Goal: Information Seeking & Learning: Learn about a topic

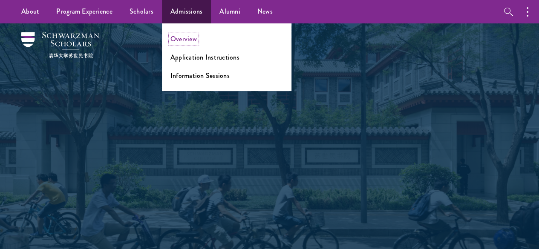
click at [187, 39] on link "Overview" at bounding box center [183, 39] width 26 height 10
click at [198, 73] on link "Information Sessions" at bounding box center [199, 76] width 59 height 10
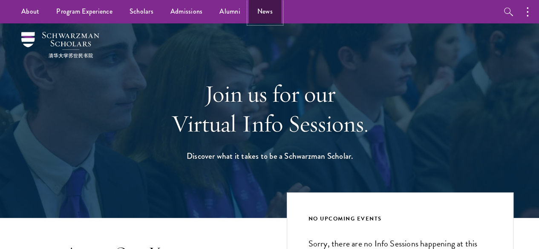
click at [268, 8] on link "News" at bounding box center [265, 11] width 32 height 23
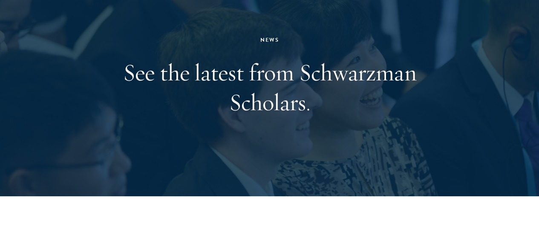
scroll to position [367, 0]
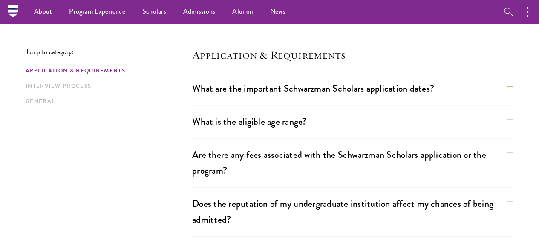
scroll to position [204, 0]
click at [489, 94] on button "What are the important Schwarzman Scholars application dates?" at bounding box center [356, 88] width 321 height 19
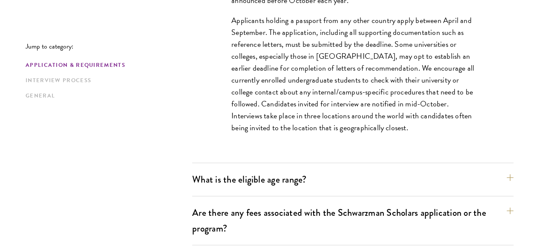
scroll to position [443, 0]
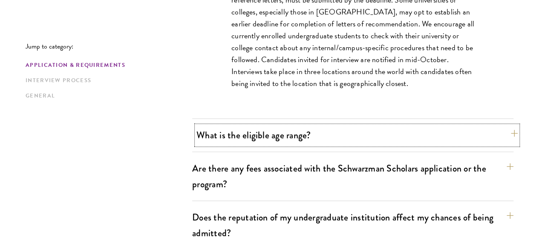
click at [306, 131] on button "What is the eligible age range?" at bounding box center [356, 135] width 321 height 19
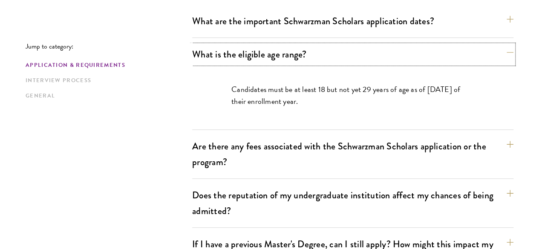
scroll to position [272, 0]
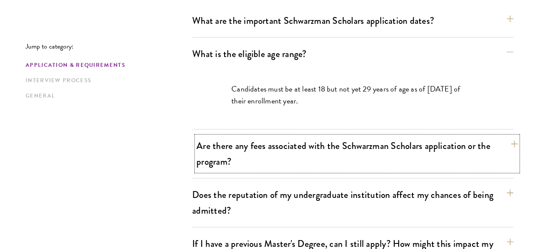
click at [494, 141] on button "Are there any fees associated with the Schwarzman Scholars application or the p…" at bounding box center [356, 153] width 321 height 35
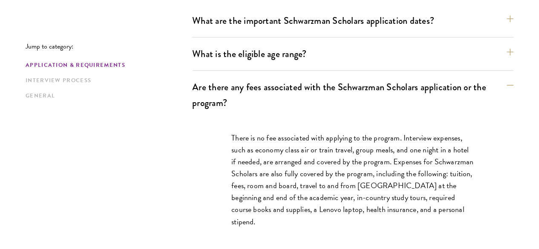
click at [488, 63] on div "What is the eligible age range? Candidates must be at least 18 but not yet 29 y…" at bounding box center [352, 57] width 321 height 26
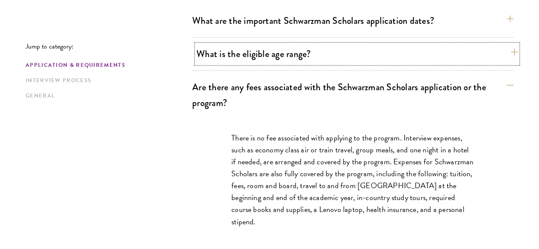
click at [494, 49] on button "What is the eligible age range?" at bounding box center [356, 53] width 321 height 19
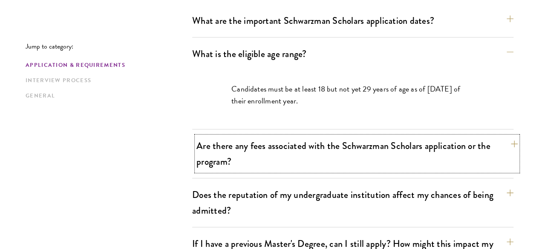
click at [488, 140] on button "Are there any fees associated with the Schwarzman Scholars application or the p…" at bounding box center [356, 153] width 321 height 35
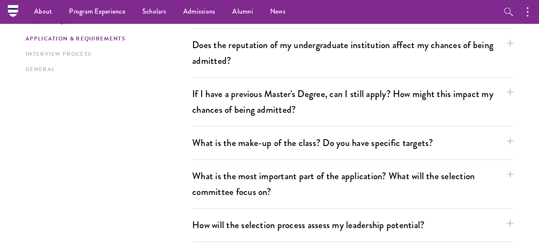
scroll to position [496, 0]
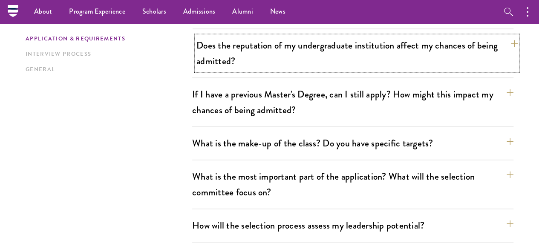
click at [495, 39] on button "Does the reputation of my undergraduate institution affect my chances of being …" at bounding box center [356, 53] width 321 height 35
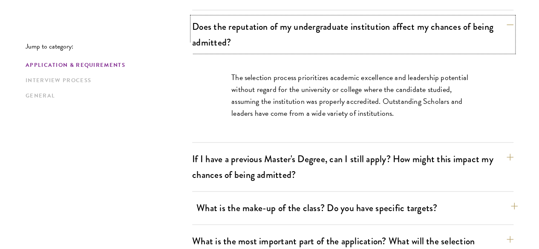
scroll to position [384, 0]
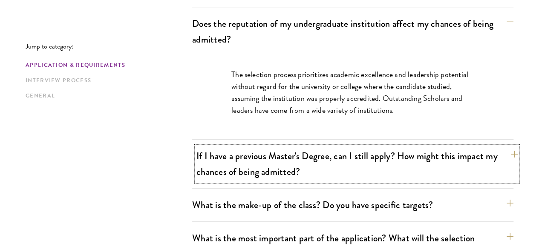
click at [495, 147] on button "If I have a previous Master's Degree, can I still apply? How might this impact …" at bounding box center [356, 164] width 321 height 35
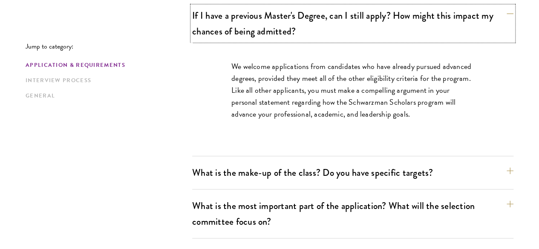
scroll to position [445, 0]
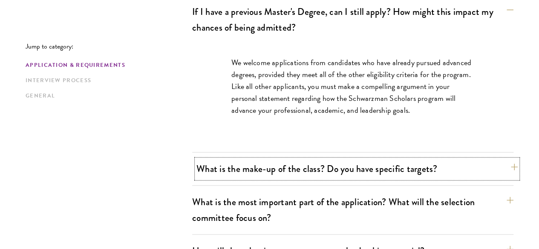
click at [491, 159] on button "What is the make-up of the class? Do you have specific targets?" at bounding box center [356, 168] width 321 height 19
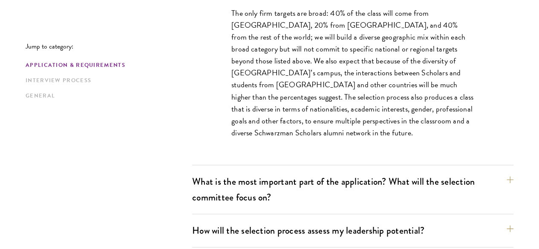
scroll to position [529, 0]
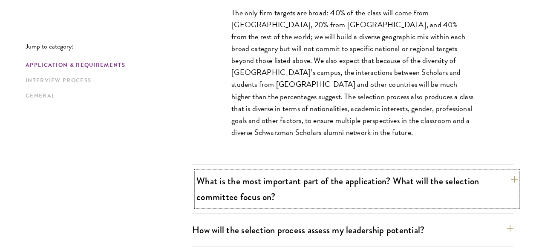
click at [478, 172] on button "What is the most important part of the application? What will the selection com…" at bounding box center [356, 189] width 321 height 35
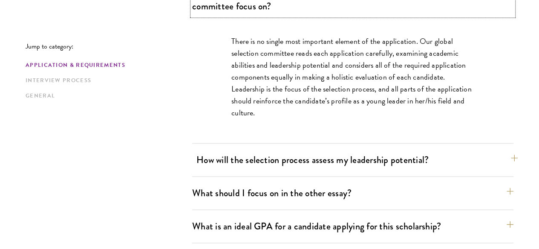
scroll to position [552, 0]
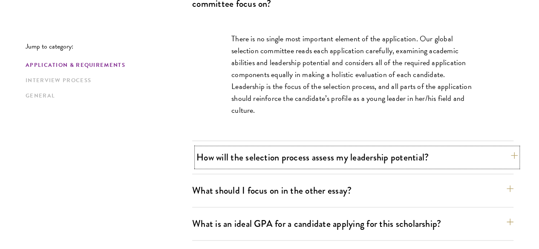
click at [459, 148] on button "How will the selection process assess my leadership potential?" at bounding box center [356, 157] width 321 height 19
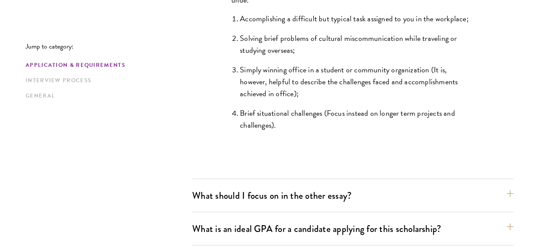
scroll to position [877, 0]
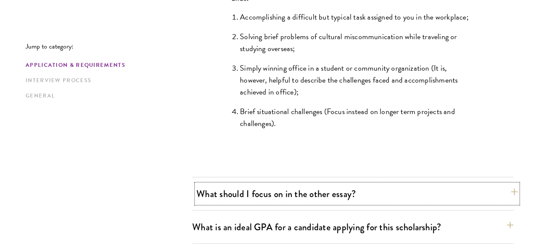
click at [425, 185] on button "What should I focus on in the other essay?" at bounding box center [356, 194] width 321 height 19
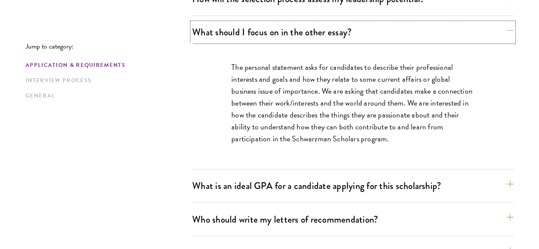
scroll to position [590, 0]
click at [425, 176] on button "What is an ideal GPA for a candidate applying for this scholarship?" at bounding box center [356, 185] width 321 height 19
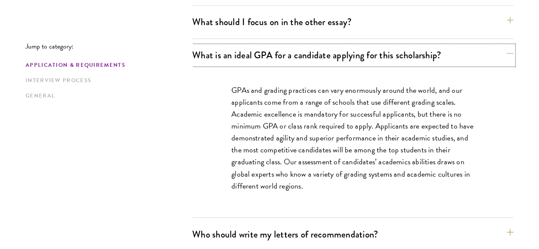
scroll to position [638, 0]
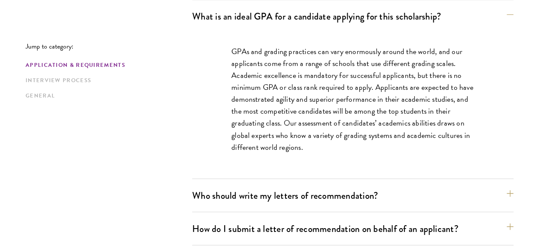
click at [406, 186] on div "Who should write my letters of recommendation? All applicants including Current…" at bounding box center [352, 199] width 321 height 26
click at [470, 186] on button "Who should write my letters of recommendation?" at bounding box center [356, 195] width 321 height 19
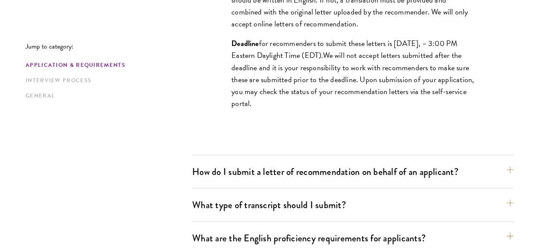
scroll to position [933, 0]
click at [428, 162] on button "How do I submit a letter of recommendation on behalf of an applicant?" at bounding box center [356, 171] width 321 height 19
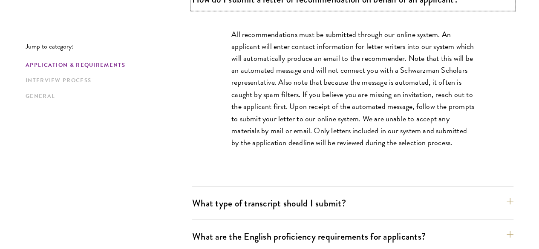
scroll to position [725, 0]
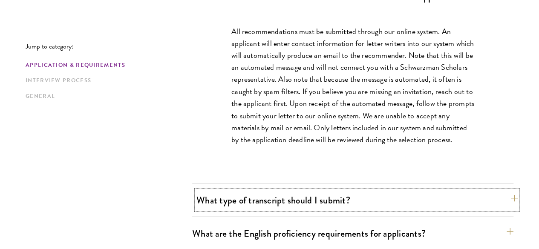
click at [402, 191] on button "What type of transcript should I submit?" at bounding box center [356, 200] width 321 height 19
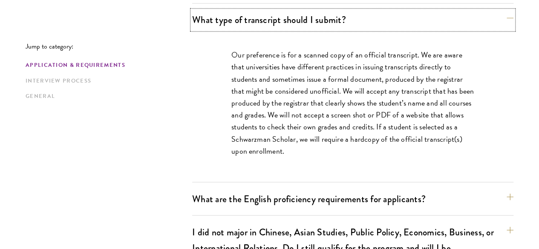
scroll to position [741, 0]
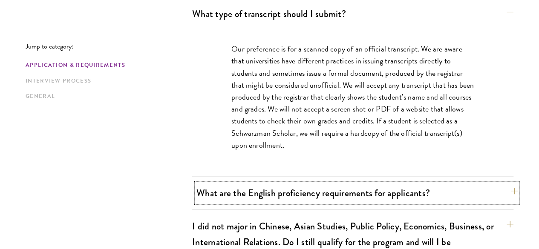
click at [397, 183] on button "What are the English proficiency requirements for applicants?" at bounding box center [356, 192] width 321 height 19
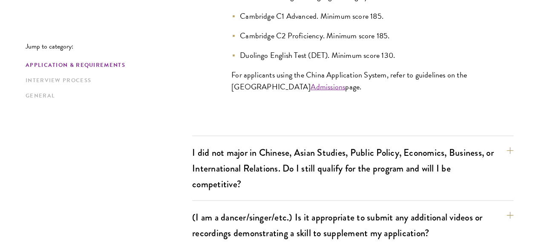
scroll to position [970, 0]
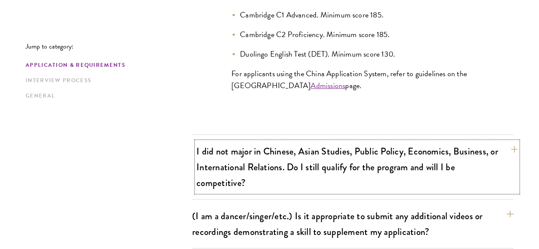
click at [397, 142] on button "I did not major in Chinese, Asian Studies, Public Policy, Economics, Business, …" at bounding box center [356, 167] width 321 height 51
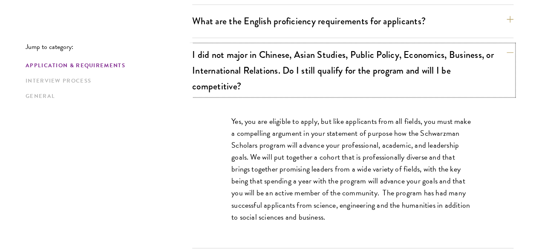
scroll to position [869, 0]
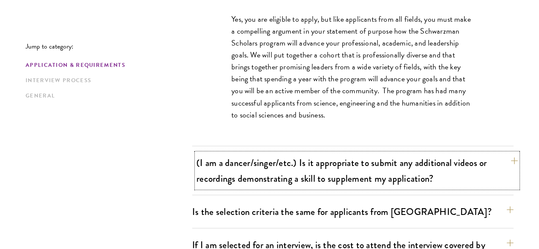
click at [424, 153] on button "(I am a dancer/singer/etc.) Is it appropriate to submit any additional videos o…" at bounding box center [356, 170] width 321 height 35
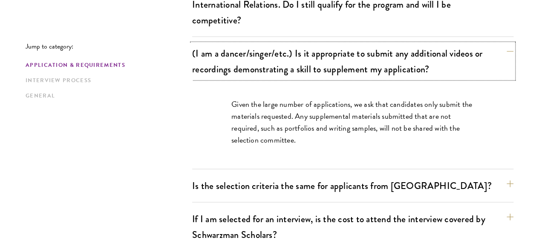
scroll to position [833, 0]
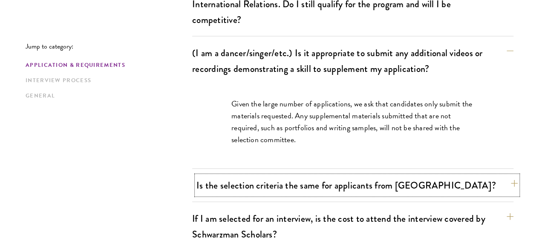
click at [323, 176] on button "Is the selection criteria the same for applicants from China?" at bounding box center [356, 185] width 321 height 19
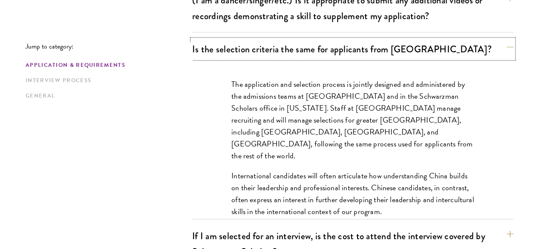
scroll to position [886, 0]
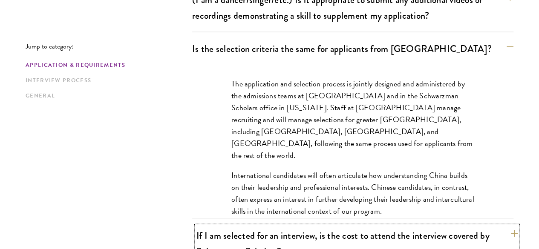
click at [256, 226] on button "If I am selected for an interview, is the cost to attend the interview covered …" at bounding box center [356, 243] width 321 height 35
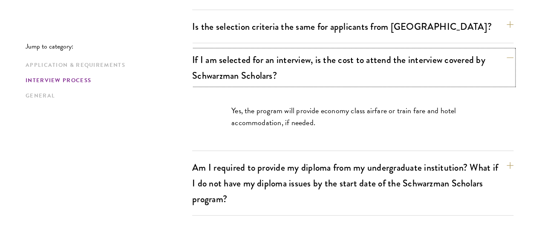
scroll to position [911, 0]
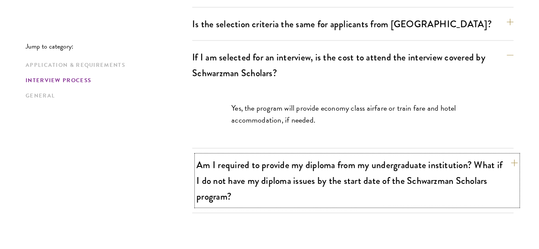
click at [247, 156] on button "Am I required to provide my diploma from my undergraduate institution? What if …" at bounding box center [356, 181] width 321 height 51
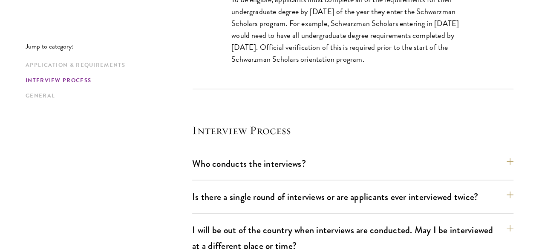
scroll to position [1086, 0]
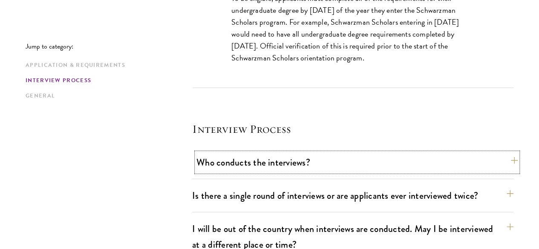
click at [282, 153] on button "Who conducts the interviews?" at bounding box center [356, 162] width 321 height 19
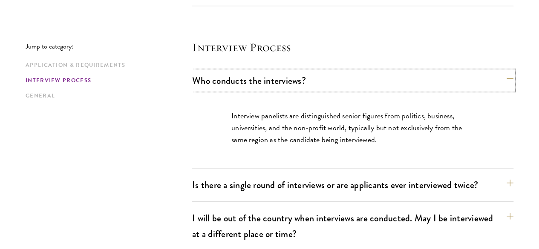
scroll to position [1060, 0]
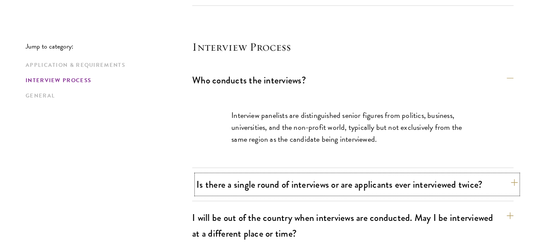
click at [225, 175] on button "Is there a single round of interviews or are applicants ever interviewed twice?" at bounding box center [356, 184] width 321 height 19
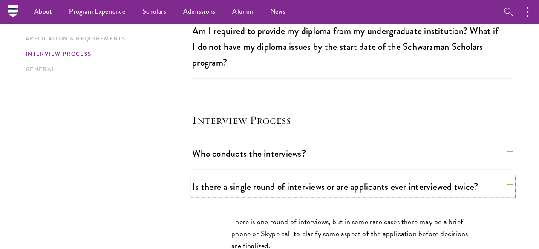
scroll to position [968, 0]
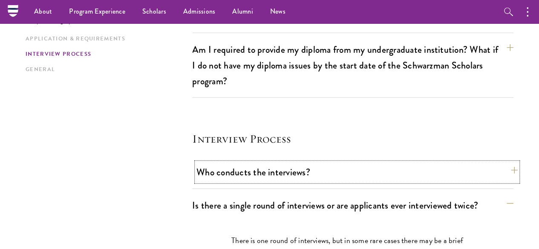
click at [254, 163] on button "Who conducts the interviews?" at bounding box center [356, 172] width 321 height 19
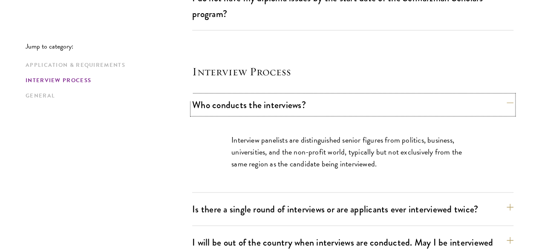
scroll to position [1035, 0]
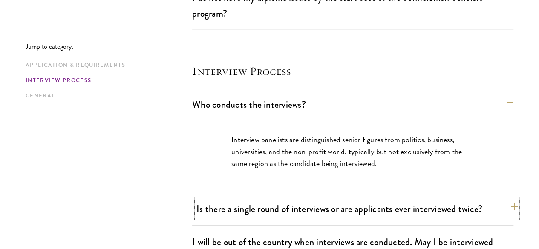
click at [306, 199] on button "Is there a single round of interviews or are applicants ever interviewed twice?" at bounding box center [356, 208] width 321 height 19
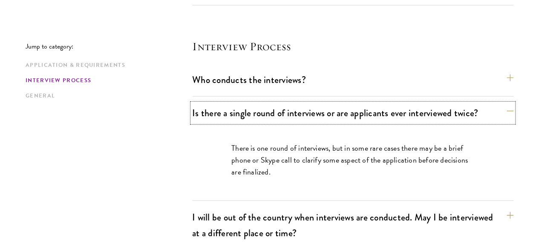
scroll to position [1062, 0]
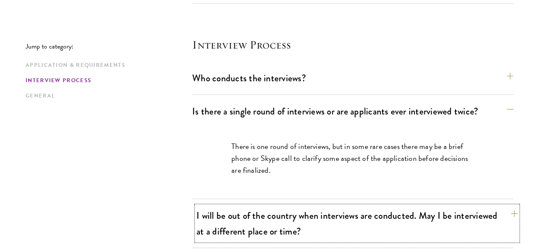
click at [238, 206] on button "I will be out of the country when interviews are conducted. May I be interviewe…" at bounding box center [356, 223] width 321 height 35
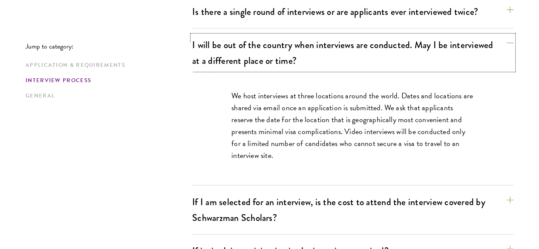
scroll to position [1162, 0]
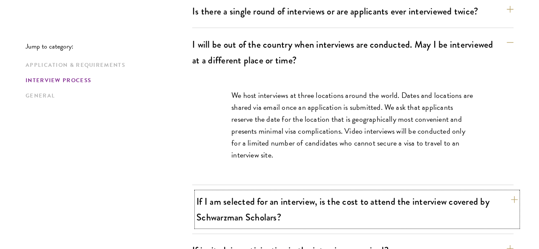
click at [233, 192] on button "If I am selected for an interview, is the cost to attend the interview covered …" at bounding box center [356, 209] width 321 height 35
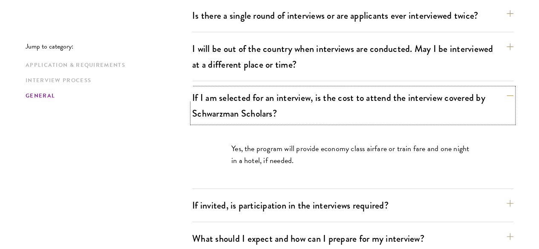
scroll to position [1159, 0]
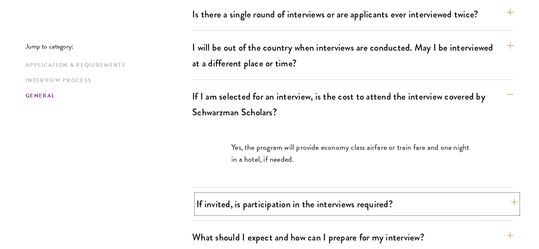
click at [228, 195] on button "If invited, is participation in the interviews required?" at bounding box center [356, 204] width 321 height 19
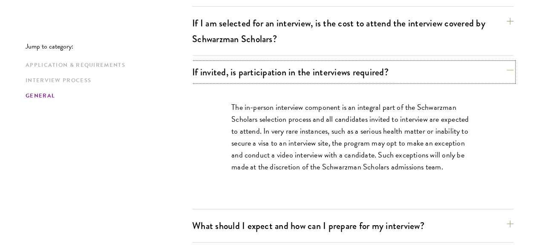
scroll to position [1234, 0]
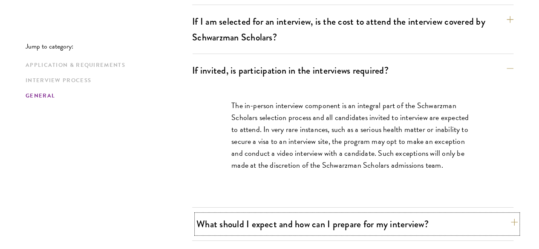
click at [234, 215] on button "What should I expect and how can I prepare for my interview?" at bounding box center [356, 224] width 321 height 19
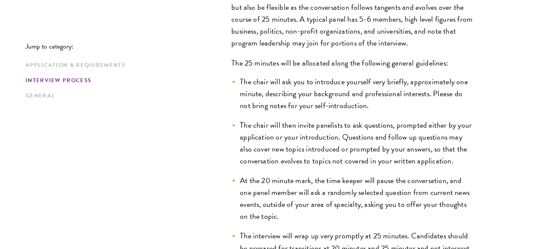
scroll to position [1402, 0]
drag, startPoint x: 199, startPoint y: 101, endPoint x: 121, endPoint y: 158, distance: 97.0
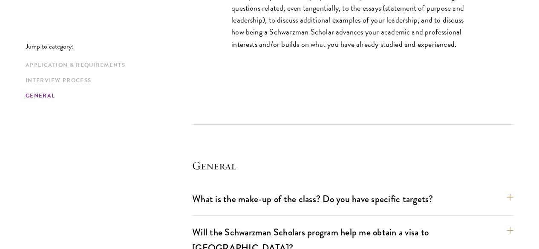
scroll to position [1797, 0]
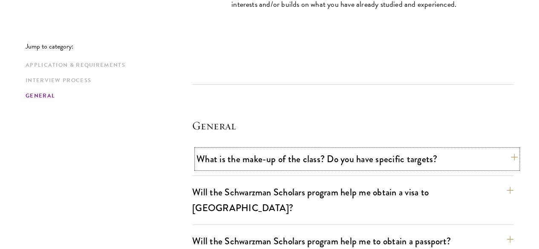
click at [281, 150] on button "What is the make-up of the class? Do you have specific targets?" at bounding box center [356, 159] width 321 height 19
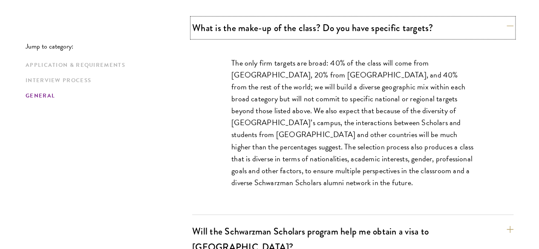
scroll to position [1402, 0]
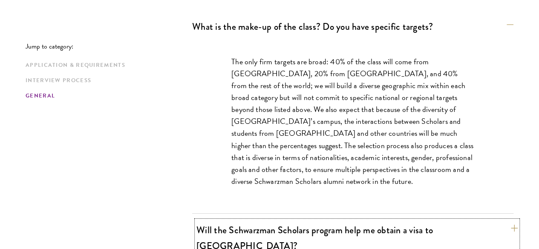
click at [245, 221] on button "Will the Schwarzman Scholars program help me obtain a visa to China?" at bounding box center [356, 238] width 321 height 35
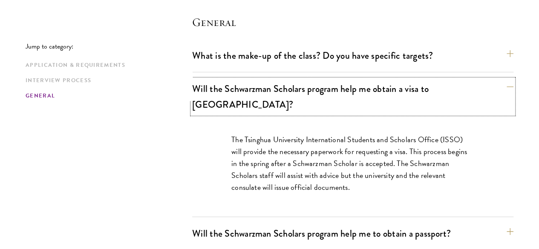
scroll to position [1374, 0]
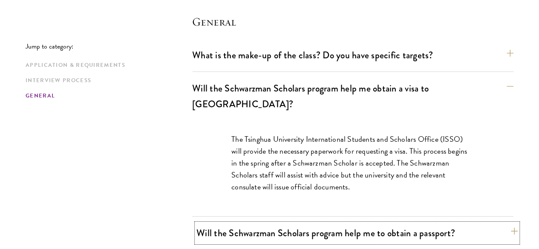
click at [243, 224] on button "Will the Schwarzman Scholars program help me to obtain a passport?" at bounding box center [356, 233] width 321 height 19
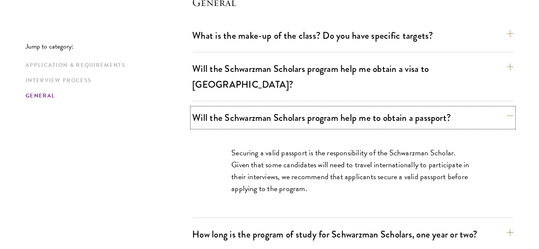
scroll to position [1394, 0]
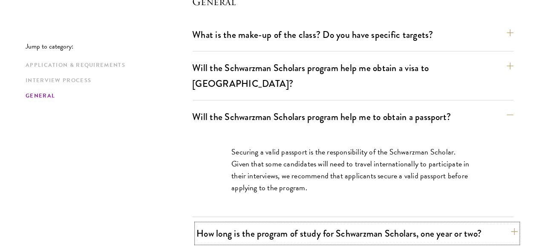
click at [221, 224] on button "How long is the program of study for Schwarzman Scholars, one year or two?" at bounding box center [356, 233] width 321 height 19
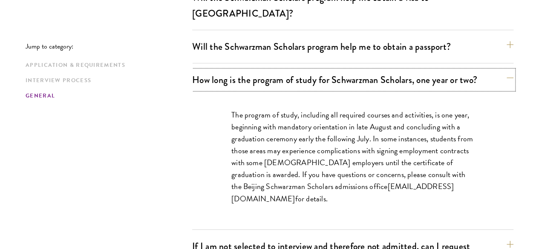
scroll to position [1465, 0]
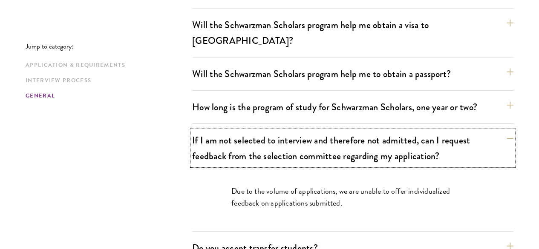
scroll to position [1452, 0]
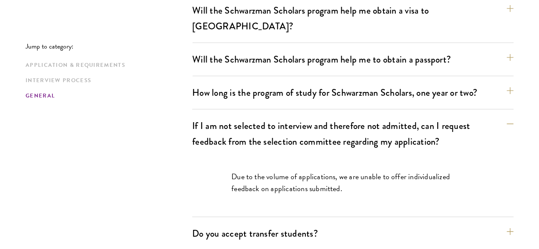
click at [224, 224] on div "Do you accept transfer students? Due to the structure of the program, we do not…" at bounding box center [352, 237] width 321 height 26
click at [225, 224] on button "Do you accept transfer students?" at bounding box center [356, 233] width 321 height 19
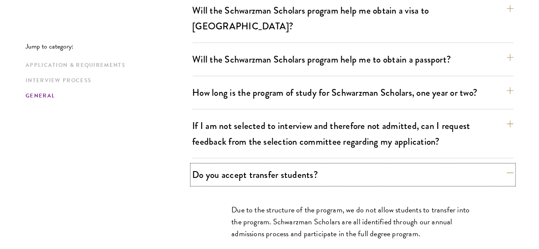
scroll to position [1463, 0]
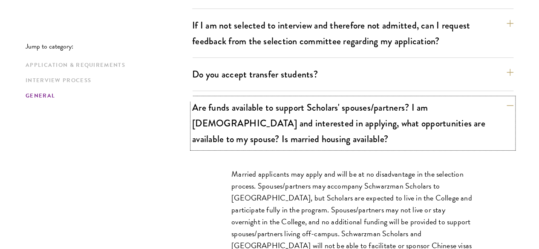
scroll to position [1564, 0]
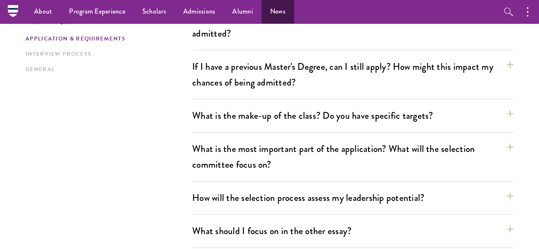
scroll to position [311, 0]
